Goal: Task Accomplishment & Management: Manage account settings

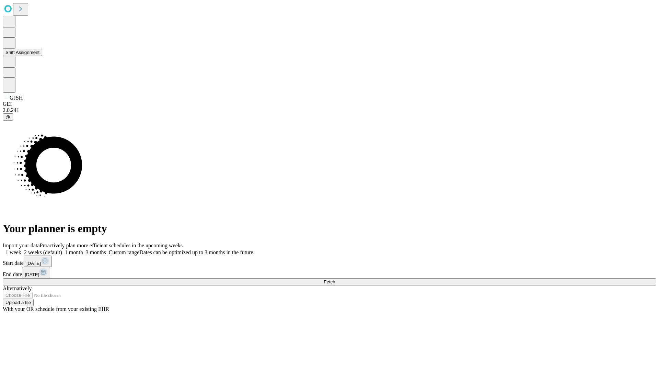
click at [42, 56] on button "Shift Assignment" at bounding box center [22, 52] width 39 height 7
